Goal: Task Accomplishment & Management: Use online tool/utility

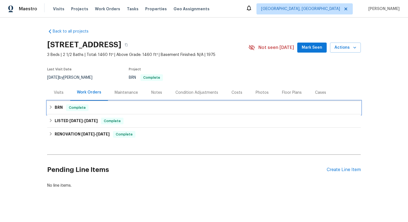
click at [140, 111] on div "BRN Complete" at bounding box center [204, 107] width 314 height 13
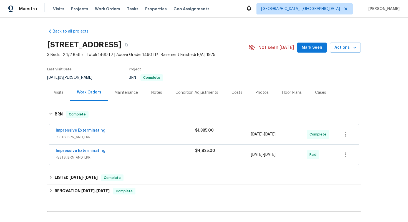
click at [131, 137] on span "PESTS, BRN_AND_LRR" at bounding box center [125, 137] width 139 height 6
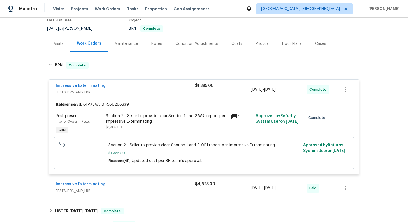
scroll to position [57, 0]
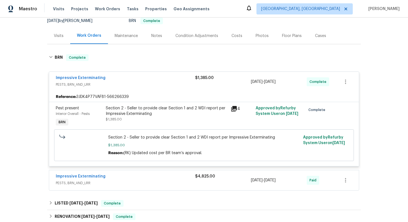
click at [138, 177] on div "Impressive Exterminating" at bounding box center [125, 176] width 139 height 7
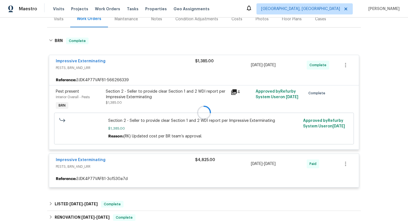
scroll to position [76, 0]
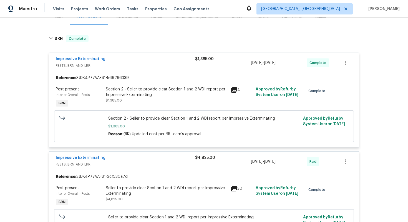
click at [156, 90] on div "Section 2 - Seller to provide clear Section 1 and 2 WDI report per Impressive E…" at bounding box center [167, 91] width 122 height 11
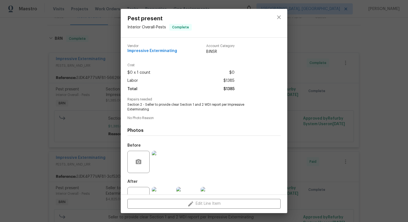
scroll to position [20, 0]
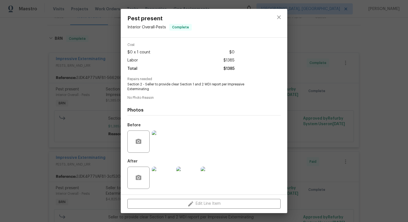
click at [158, 184] on img at bounding box center [163, 177] width 22 height 22
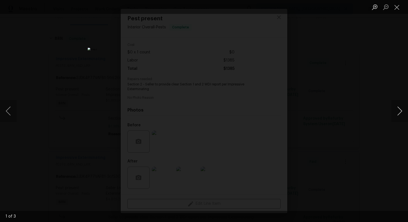
click at [397, 114] on button "Next image" at bounding box center [400, 111] width 17 height 22
